Goal: Task Accomplishment & Management: Manage account settings

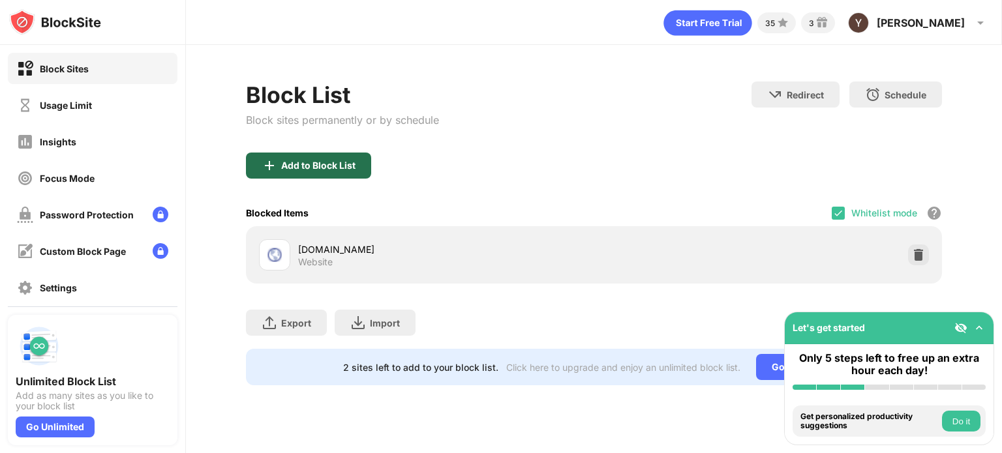
click at [306, 164] on div "Add to Block List" at bounding box center [318, 165] width 74 height 10
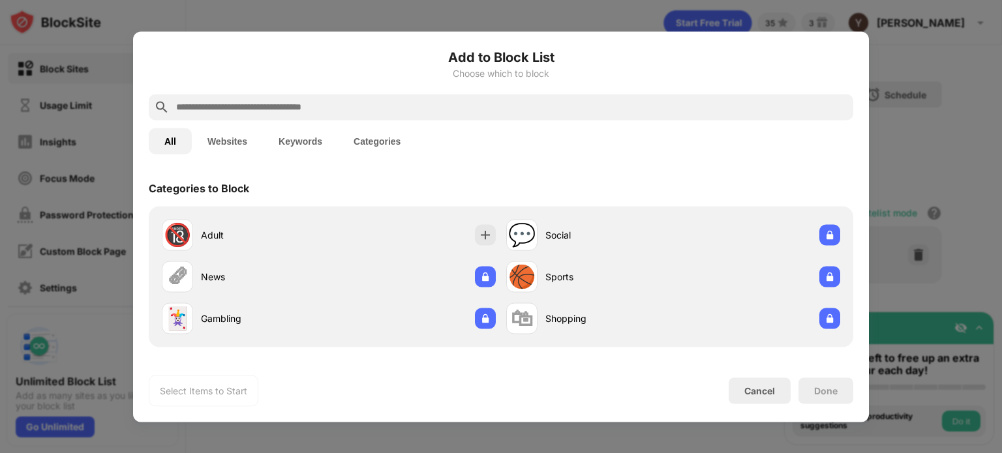
click at [419, 108] on input "text" at bounding box center [511, 107] width 673 height 16
type input "*"
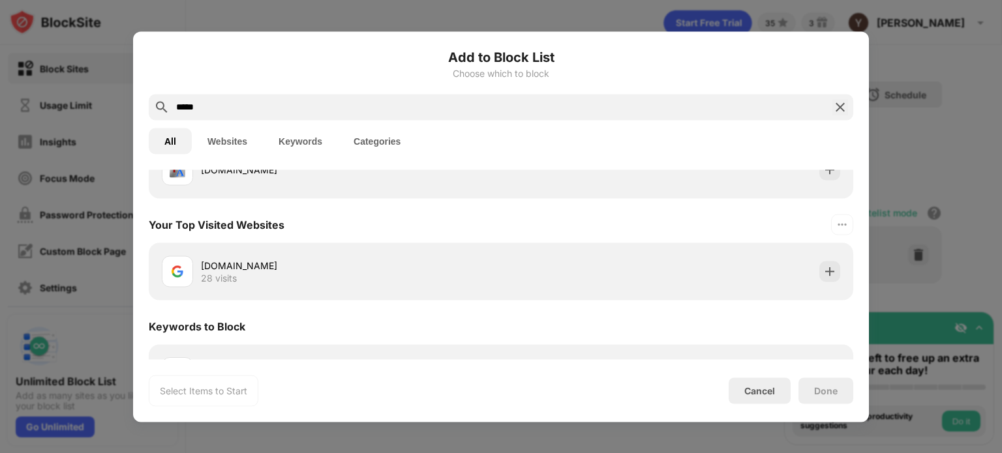
scroll to position [316, 0]
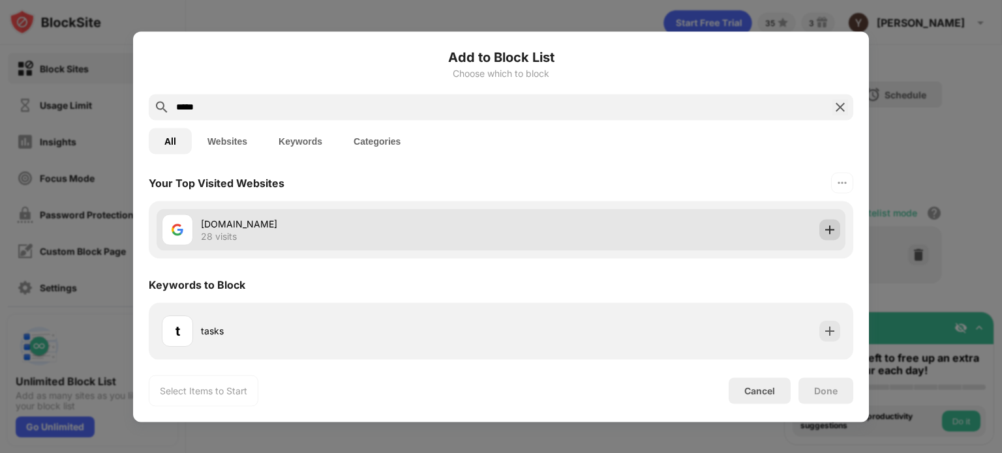
type input "*****"
click at [823, 227] on img at bounding box center [829, 229] width 13 height 13
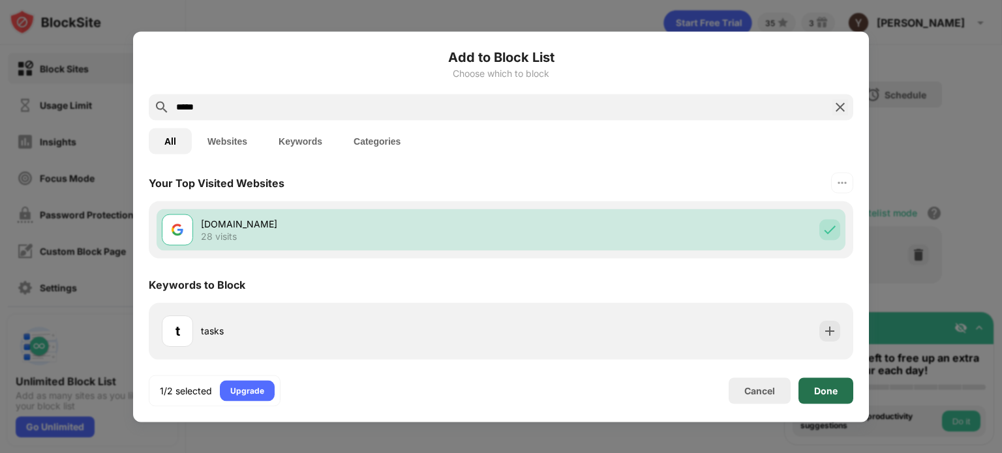
click at [837, 382] on div "Done" at bounding box center [825, 391] width 55 height 26
